Goal: Check status

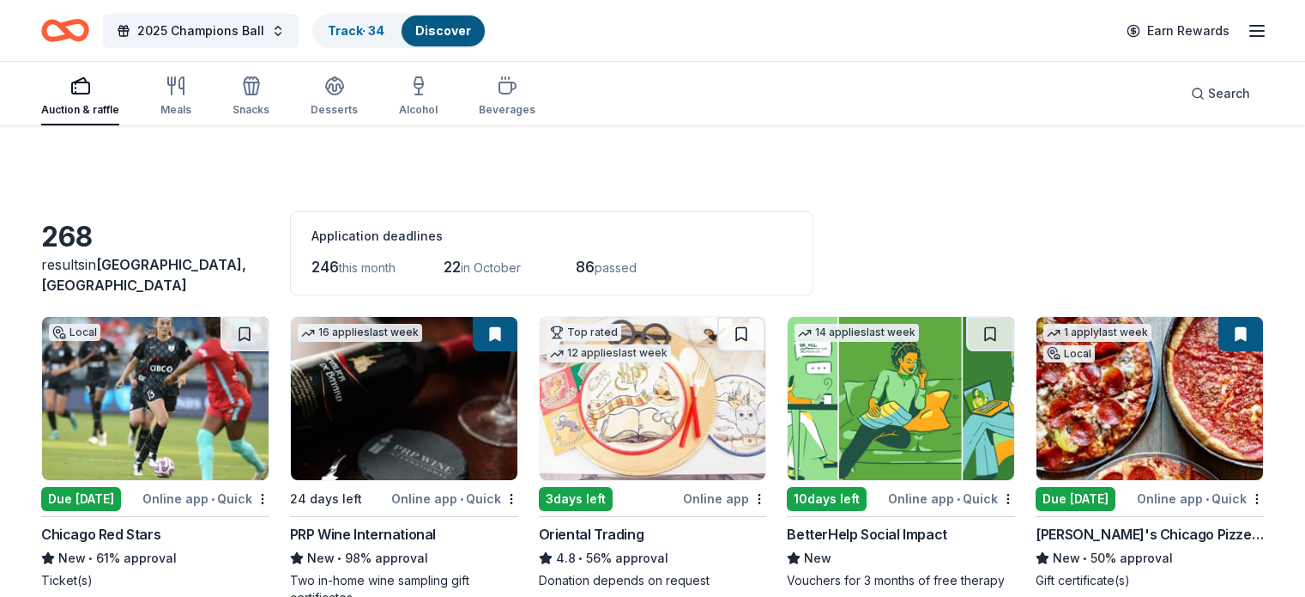
scroll to position [687, 0]
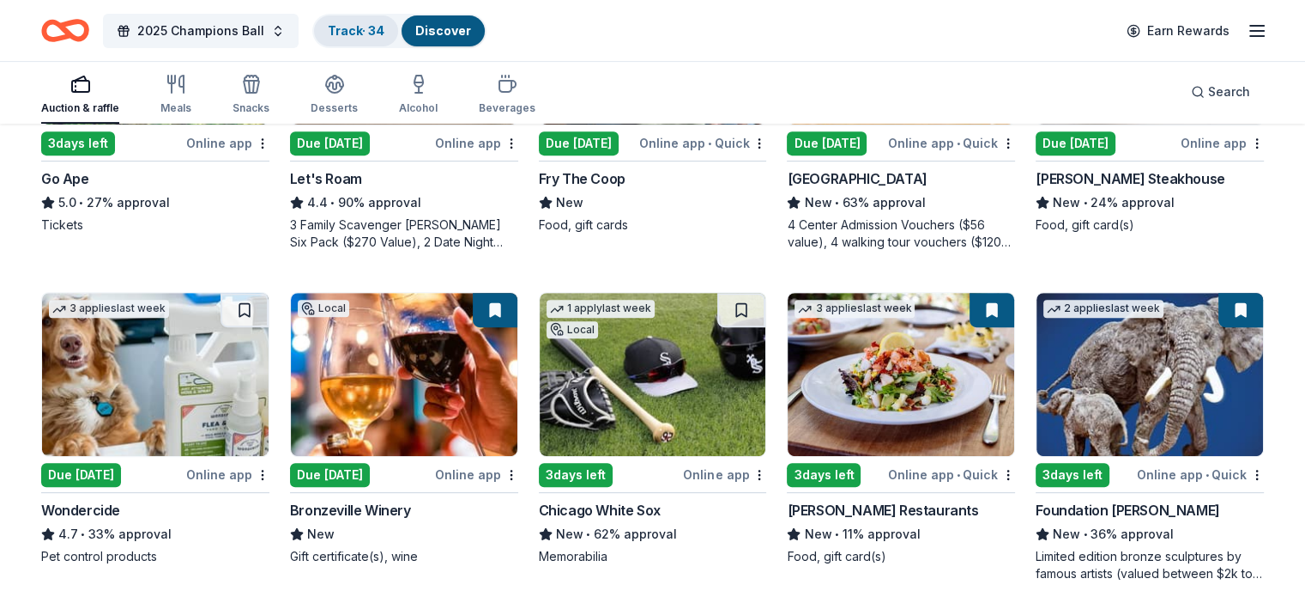
click at [363, 23] on link "Track · 34" at bounding box center [356, 30] width 57 height 15
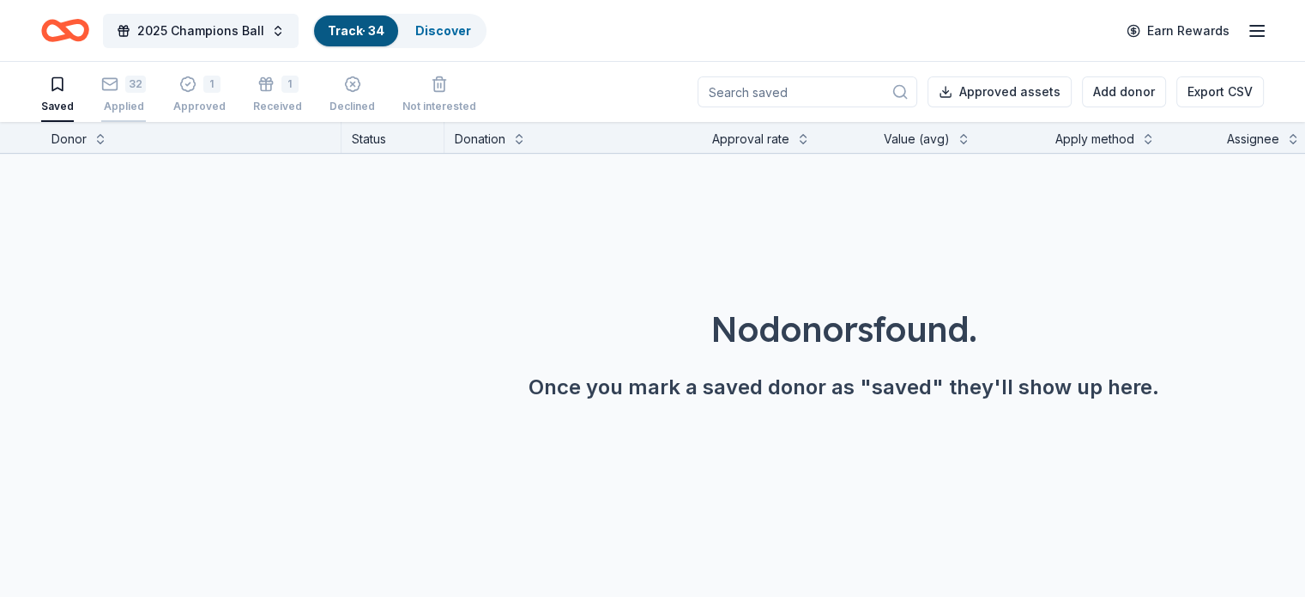
click at [146, 93] on div "32 Applied" at bounding box center [123, 95] width 45 height 38
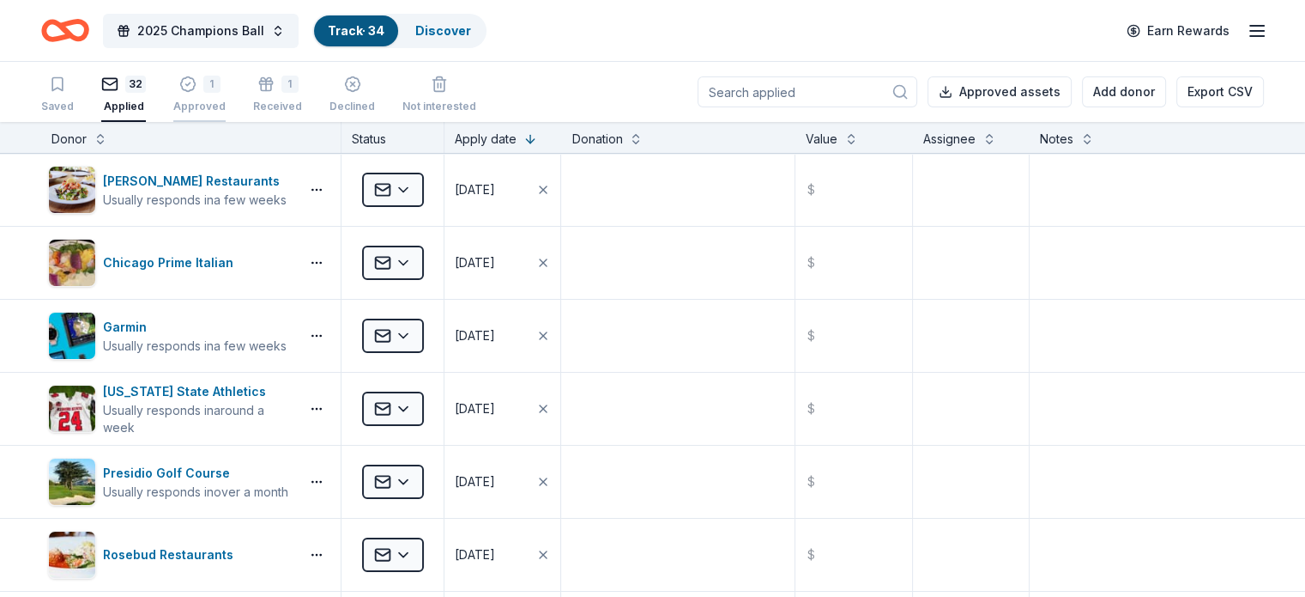
click at [213, 101] on div "Approved" at bounding box center [199, 107] width 52 height 14
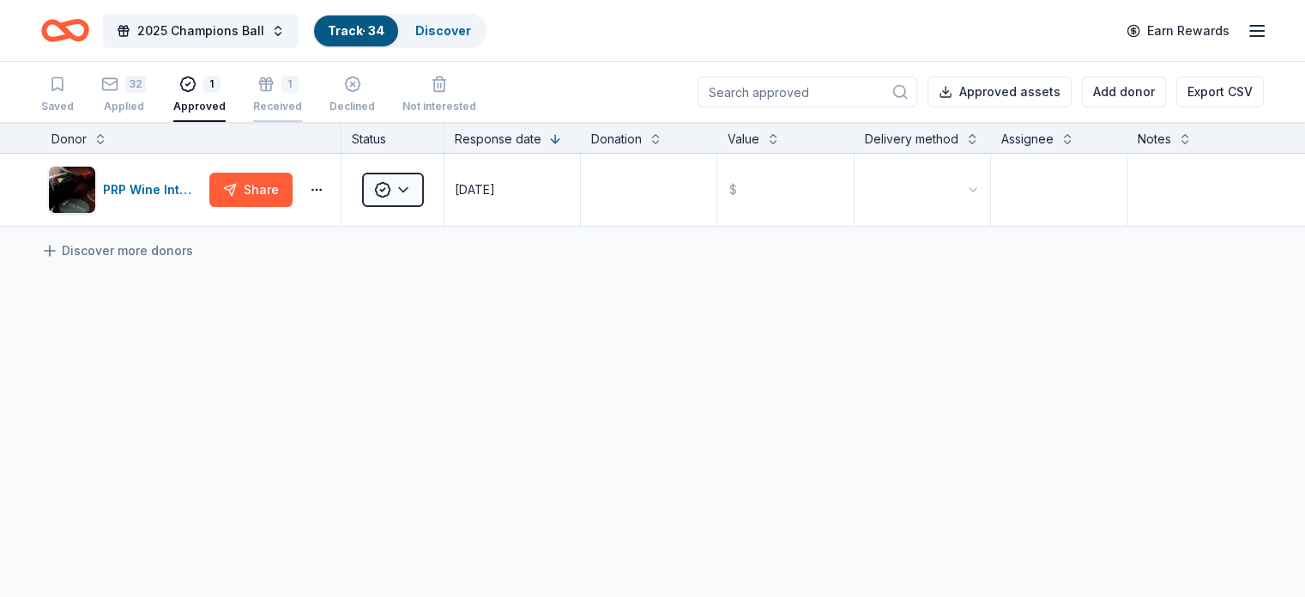
click at [302, 114] on button "1 Received" at bounding box center [277, 95] width 49 height 53
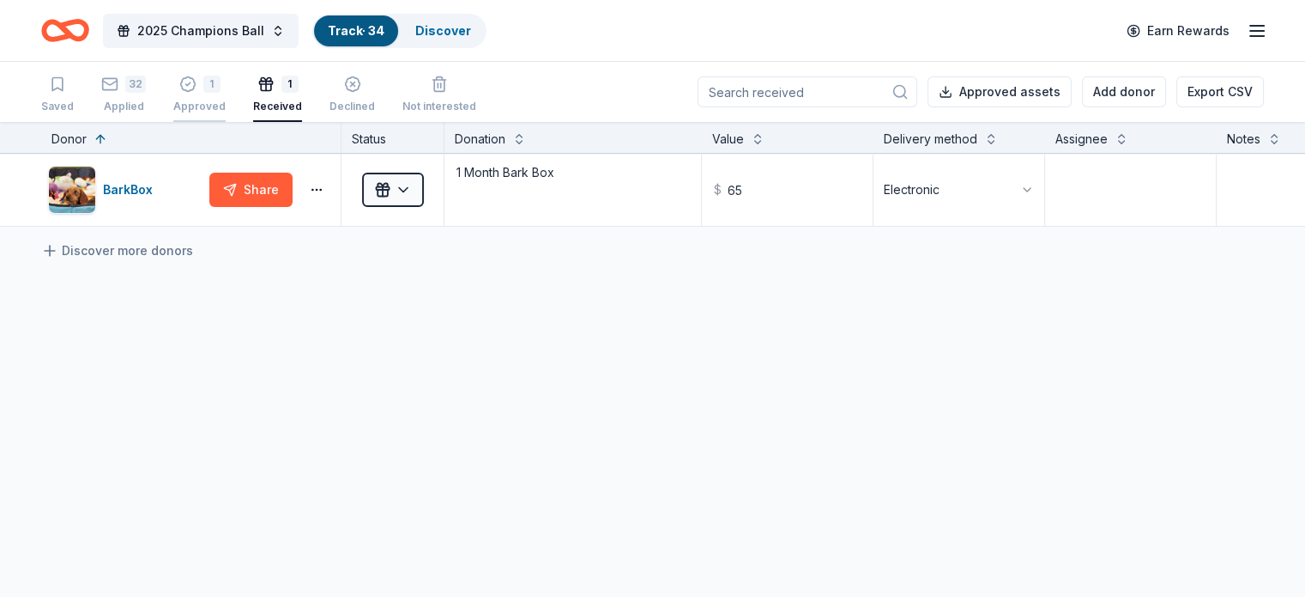
click at [226, 94] on div "1 Approved" at bounding box center [199, 95] width 52 height 38
